Goal: Find contact information: Find contact information

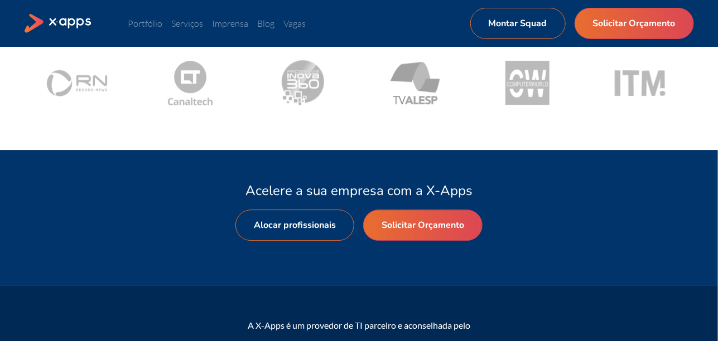
scroll to position [1544, 0]
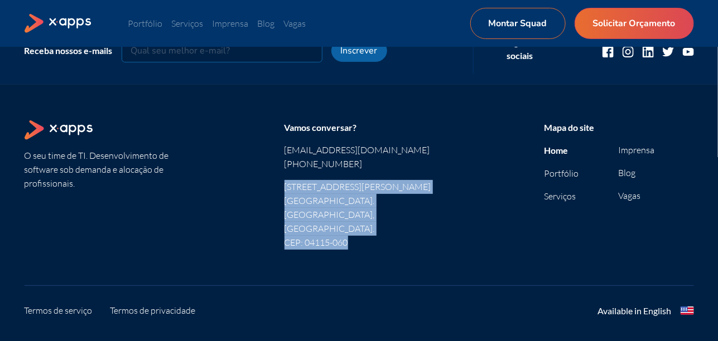
drag, startPoint x: 283, startPoint y: 185, endPoint x: 419, endPoint y: 209, distance: 137.6
click at [419, 209] on section "O seu time de TI. Desenvolvimento de software sob demanda e alocação de profiss…" at bounding box center [359, 193] width 669 height 147
copy span "Rua Rodrigo Vieira, 126 Jardim Vila Mariana. São Paulo, SP. CEP: 04115-060"
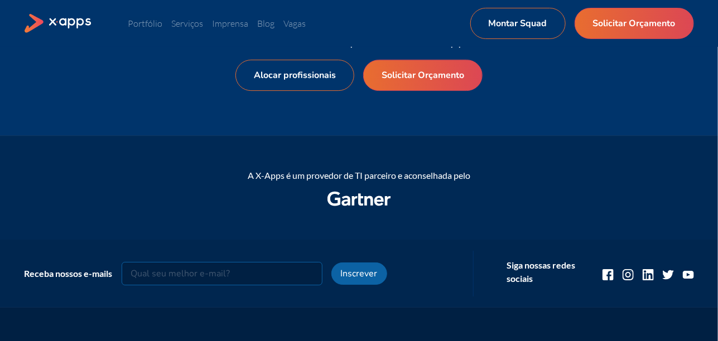
scroll to position [1042, 0]
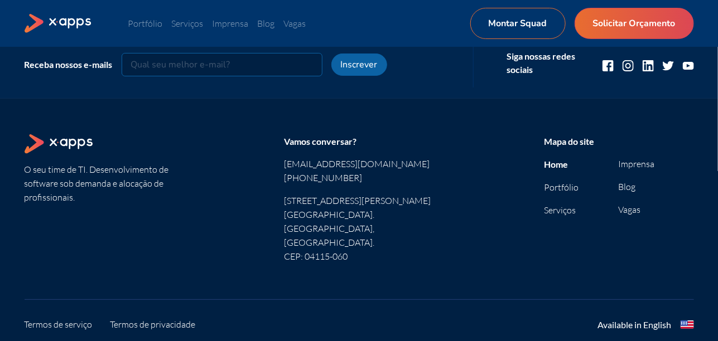
scroll to position [1544, 0]
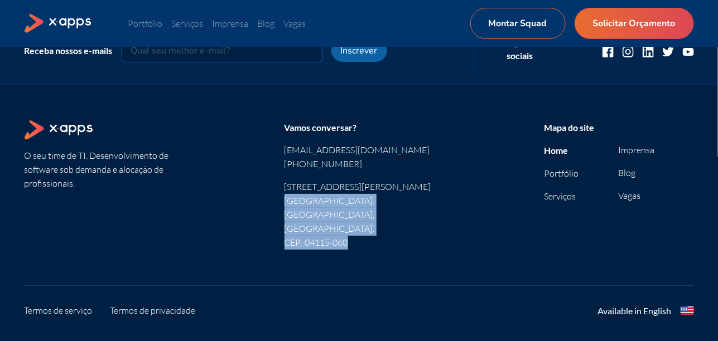
drag, startPoint x: 360, startPoint y: 212, endPoint x: 277, endPoint y: 201, distance: 84.3
click at [277, 201] on section "O seu time de TI. Desenvolvimento de software sob demanda e alocação de profiss…" at bounding box center [359, 193] width 669 height 147
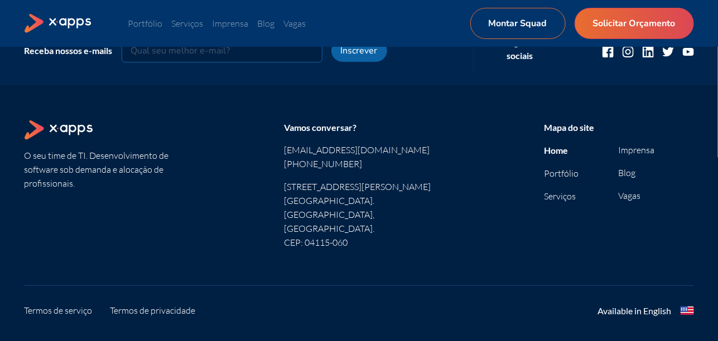
click at [282, 191] on section "O seu time de TI. Desenvolvimento de software sob demanda e alocação de profiss…" at bounding box center [359, 193] width 669 height 147
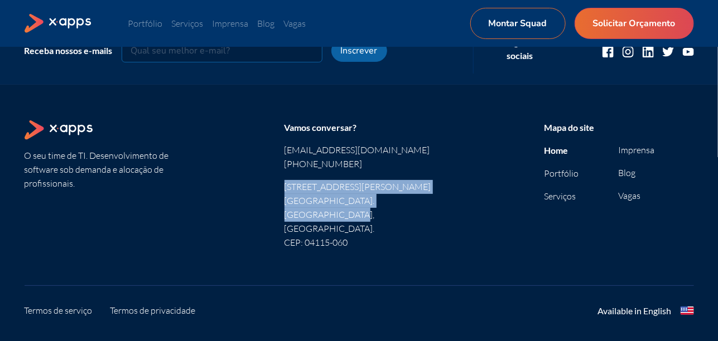
drag, startPoint x: 281, startPoint y: 186, endPoint x: 418, endPoint y: 204, distance: 138.4
click at [418, 204] on section "O seu time de TI. Desenvolvimento de software sob demanda e alocação de profiss…" at bounding box center [359, 193] width 669 height 147
copy span "Rua Rodrigo Vieira, 126 Jardim Vila Mariana. São Paulo, SP."
